Goal: Navigation & Orientation: Find specific page/section

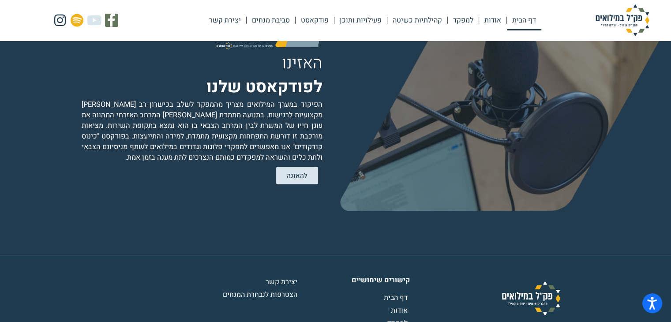
scroll to position [1763, 0]
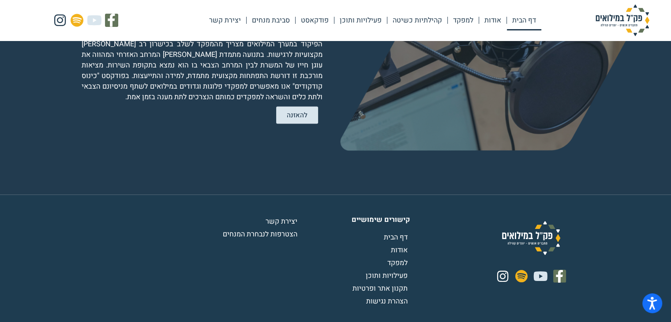
click at [399, 270] on span "פעילויות ותוכן" at bounding box center [387, 275] width 44 height 11
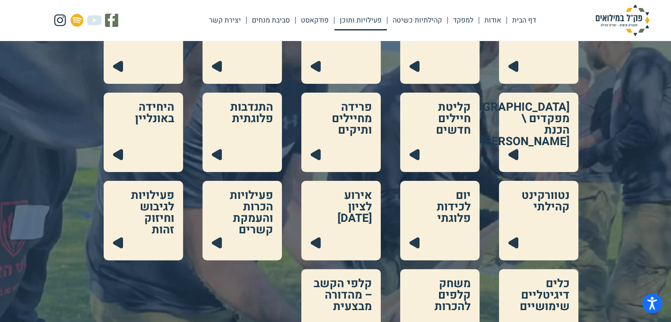
scroll to position [176, 0]
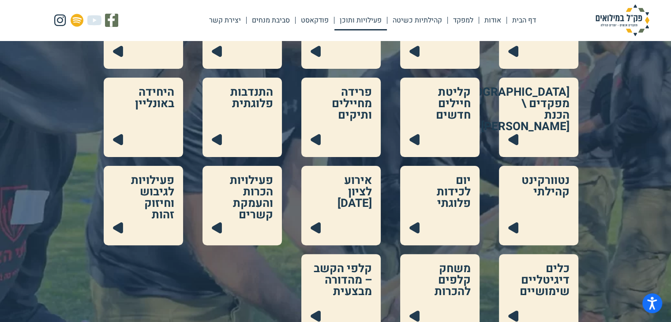
click at [248, 185] on link at bounding box center [241, 205] width 79 height 79
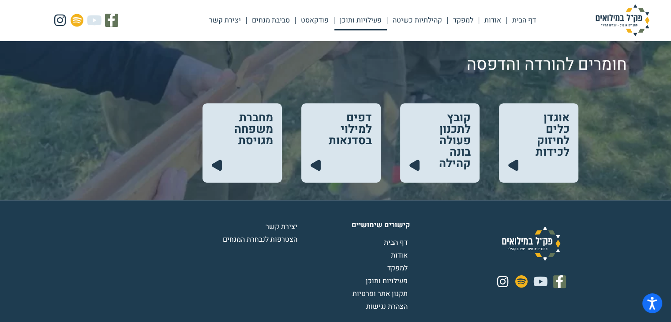
scroll to position [485, 0]
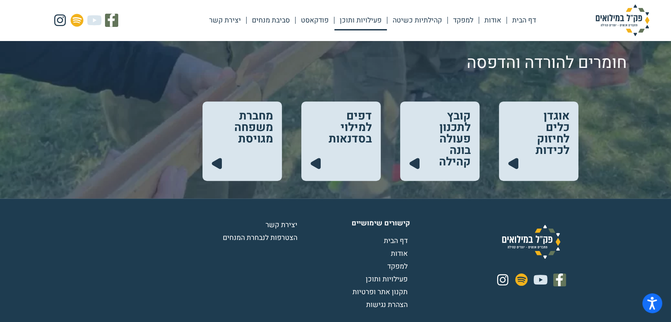
click at [279, 239] on span "הצטרפות לנבחרת המנחים" at bounding box center [261, 237] width 77 height 11
click at [265, 16] on link "סביבת מנחים" at bounding box center [270, 20] width 48 height 20
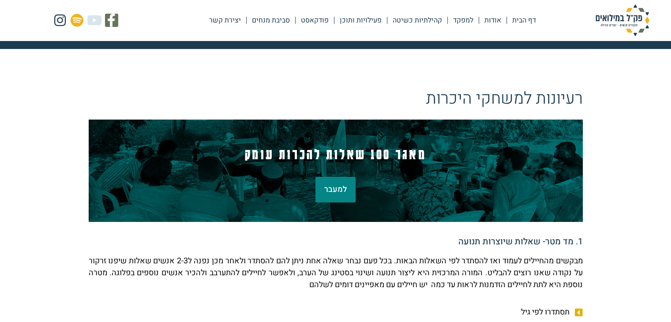
scroll to position [132, 0]
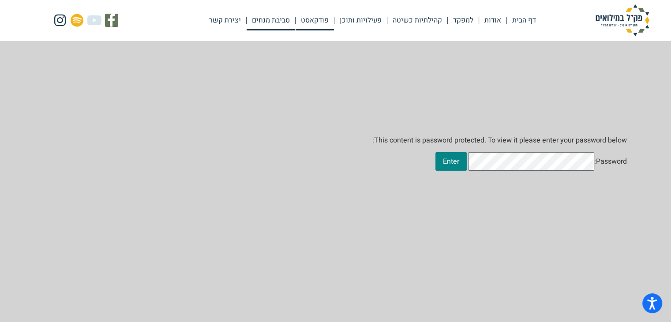
click at [306, 18] on link "פודקאסט" at bounding box center [314, 20] width 38 height 20
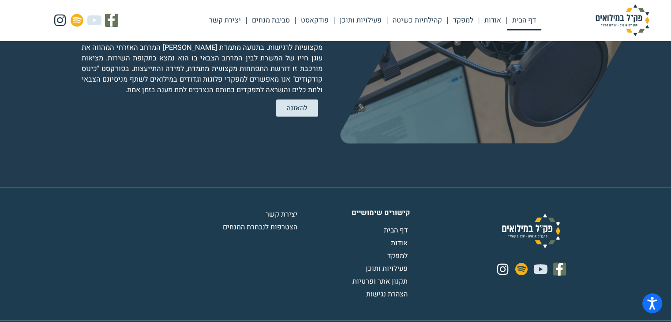
scroll to position [1777, 0]
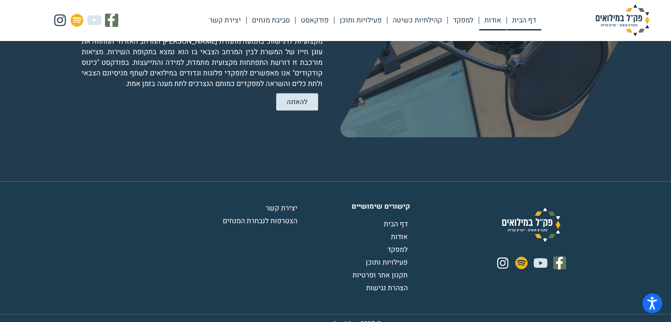
click at [497, 17] on link "אודות" at bounding box center [492, 20] width 27 height 20
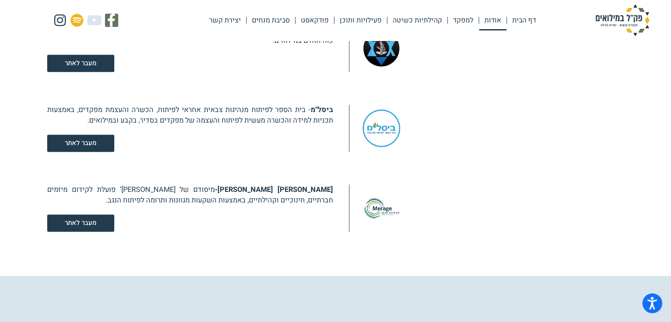
scroll to position [1146, 0]
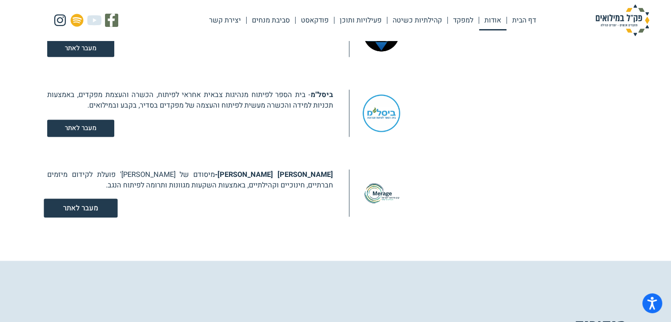
click at [86, 209] on span "מעבר לאתר" at bounding box center [80, 208] width 35 height 7
